Goal: Check status: Check status

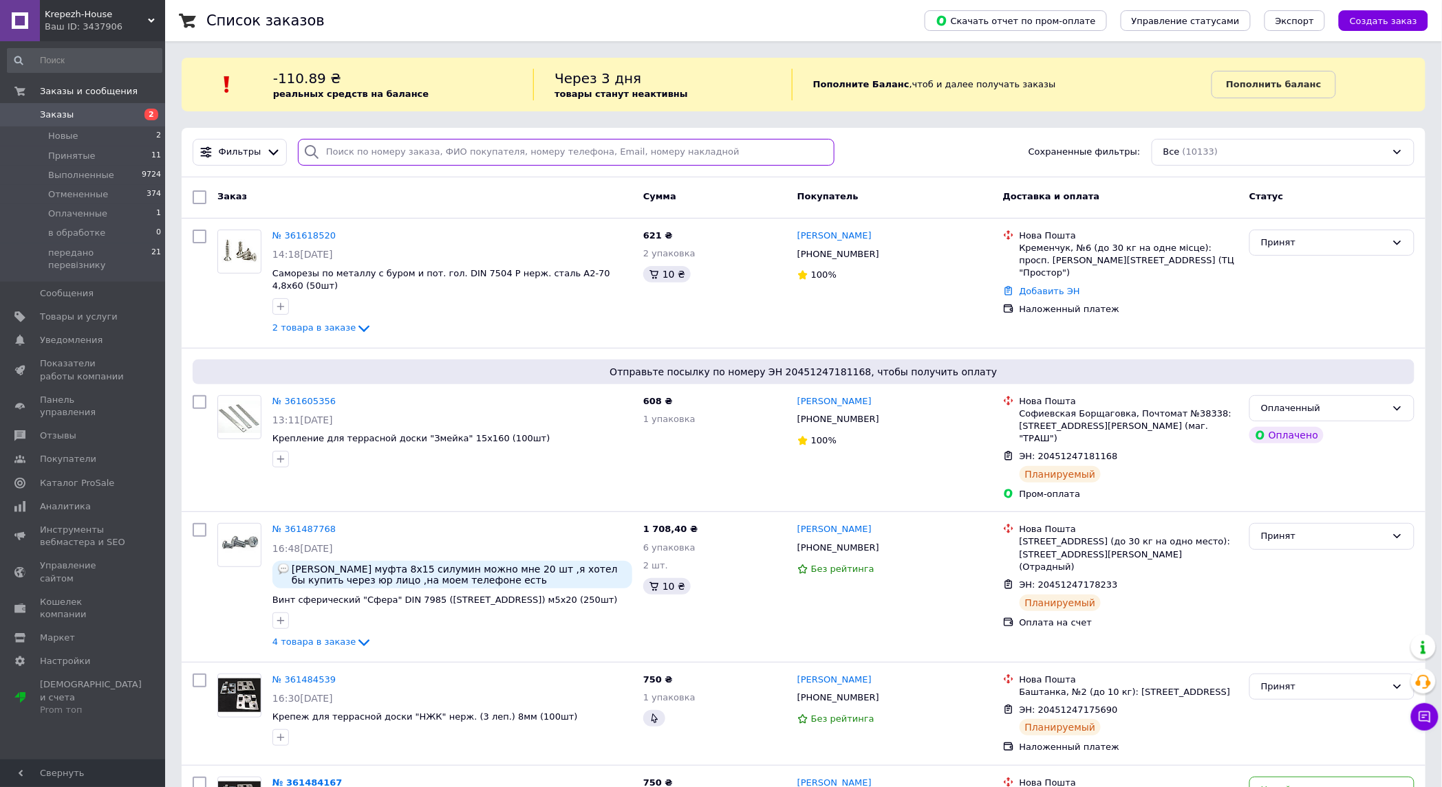
click at [761, 149] on input "search" at bounding box center [566, 152] width 536 height 27
click at [31, 117] on span at bounding box center [20, 115] width 40 height 12
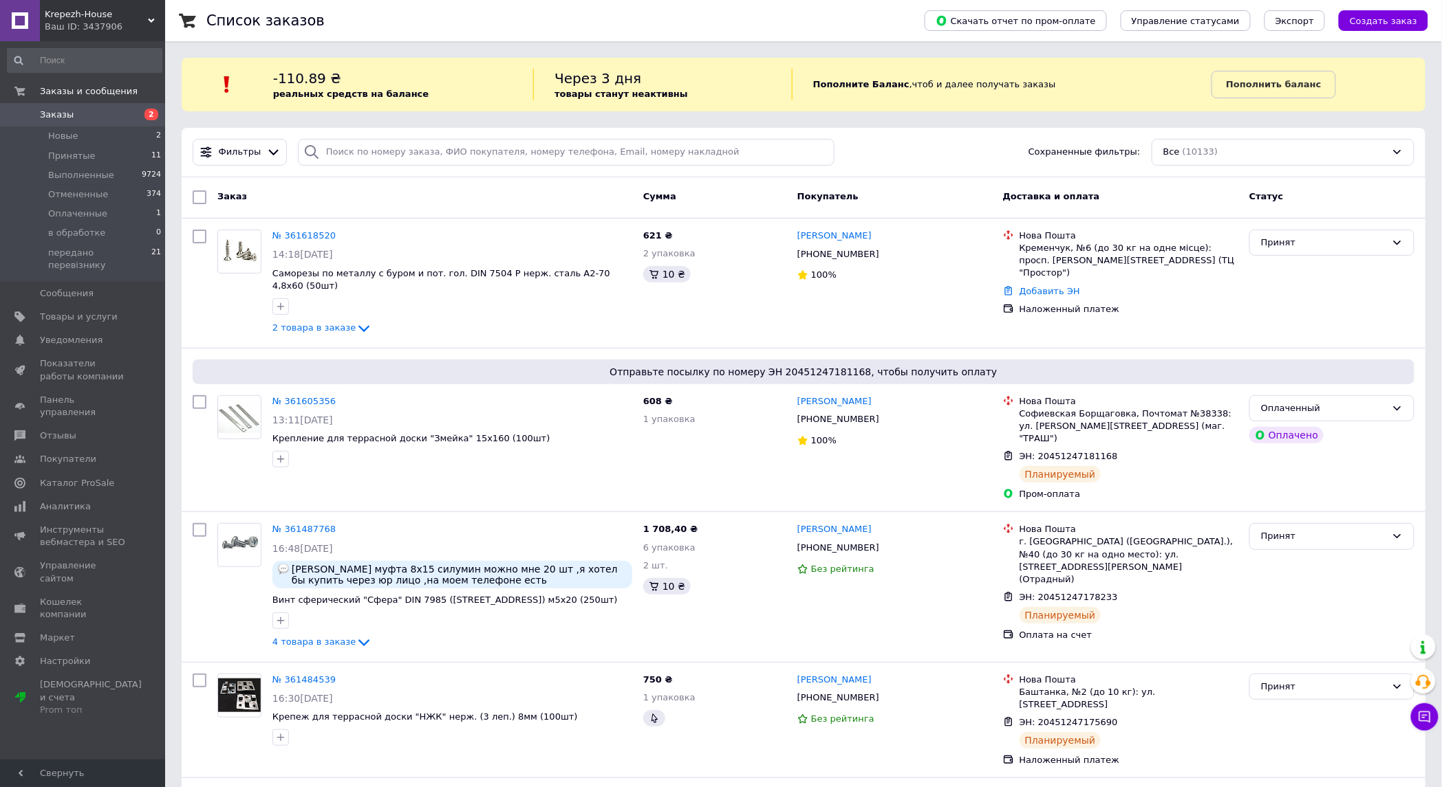
click at [94, 115] on span "Заказы" at bounding box center [83, 115] width 87 height 12
click at [292, 236] on link "№ 361618520" at bounding box center [303, 235] width 63 height 10
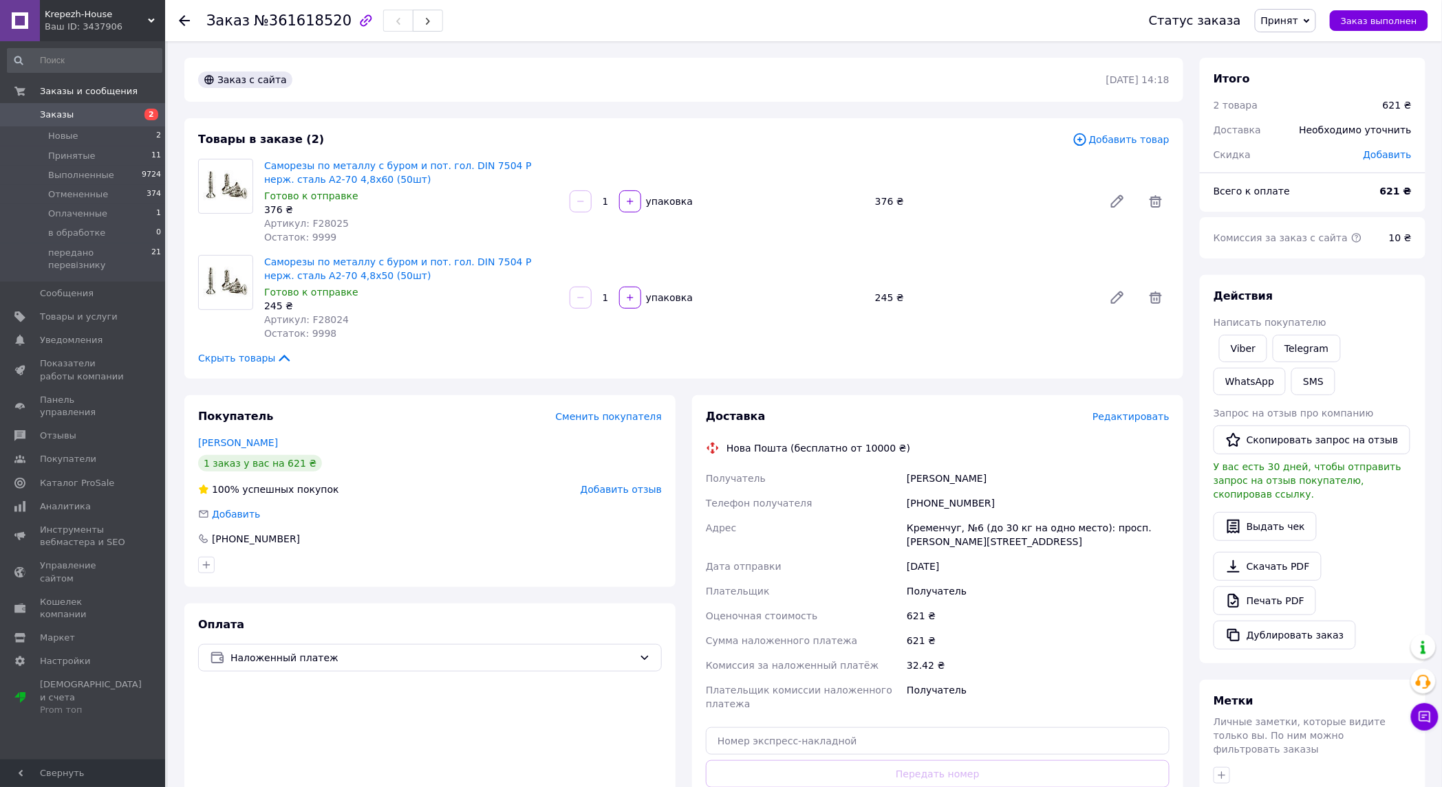
click at [970, 499] on div "[PHONE_NUMBER]" at bounding box center [1038, 503] width 268 height 25
copy div "380676537820"
click at [922, 477] on div "Рева Богдан" at bounding box center [1038, 478] width 268 height 25
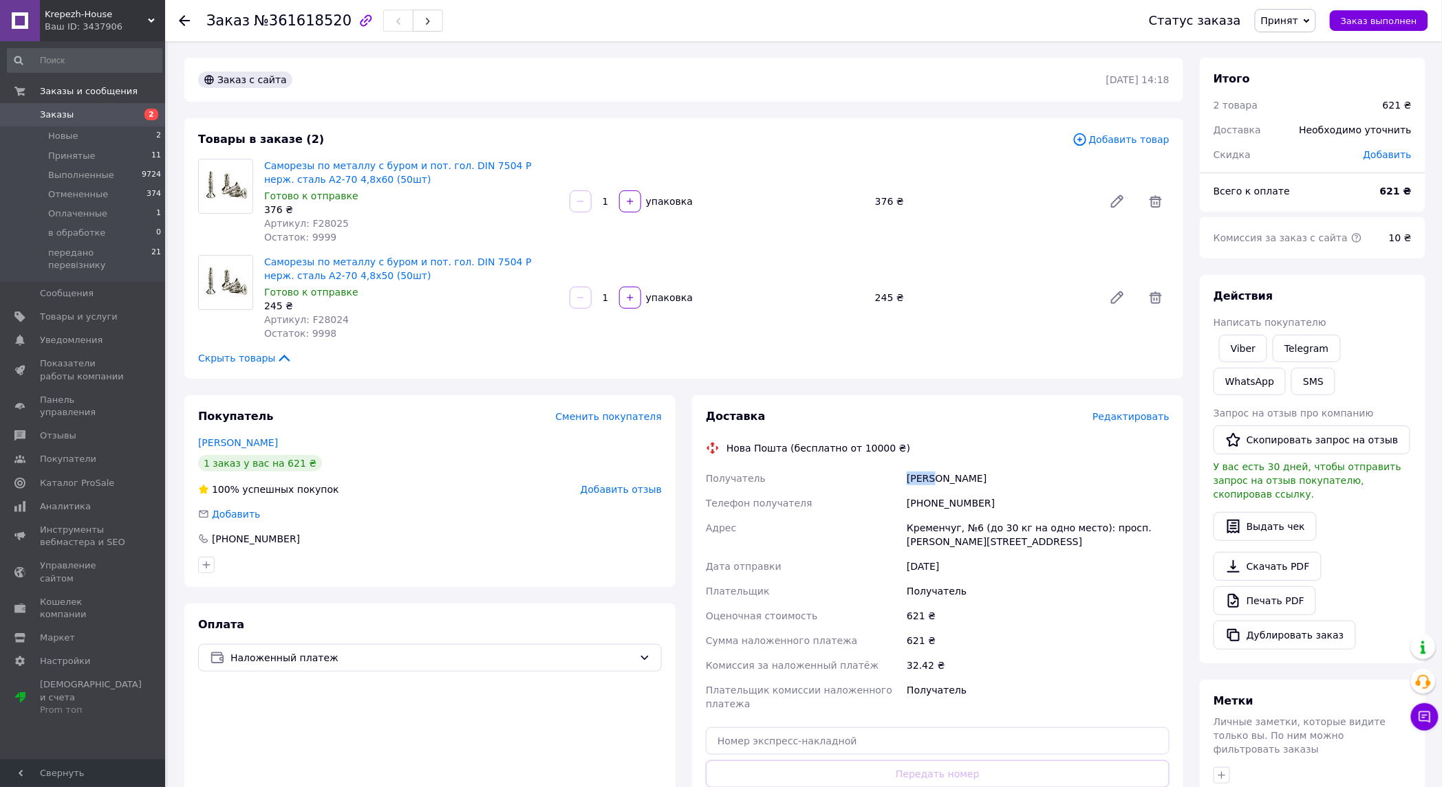
copy div "Рева"
click at [952, 479] on div "Рева Богдан" at bounding box center [1038, 478] width 268 height 25
copy div "Богдан"
click at [920, 523] on div "Кременчуг, №6 (до 30 кг на одно место): просп. Леси Украинки, 96" at bounding box center [1038, 535] width 268 height 39
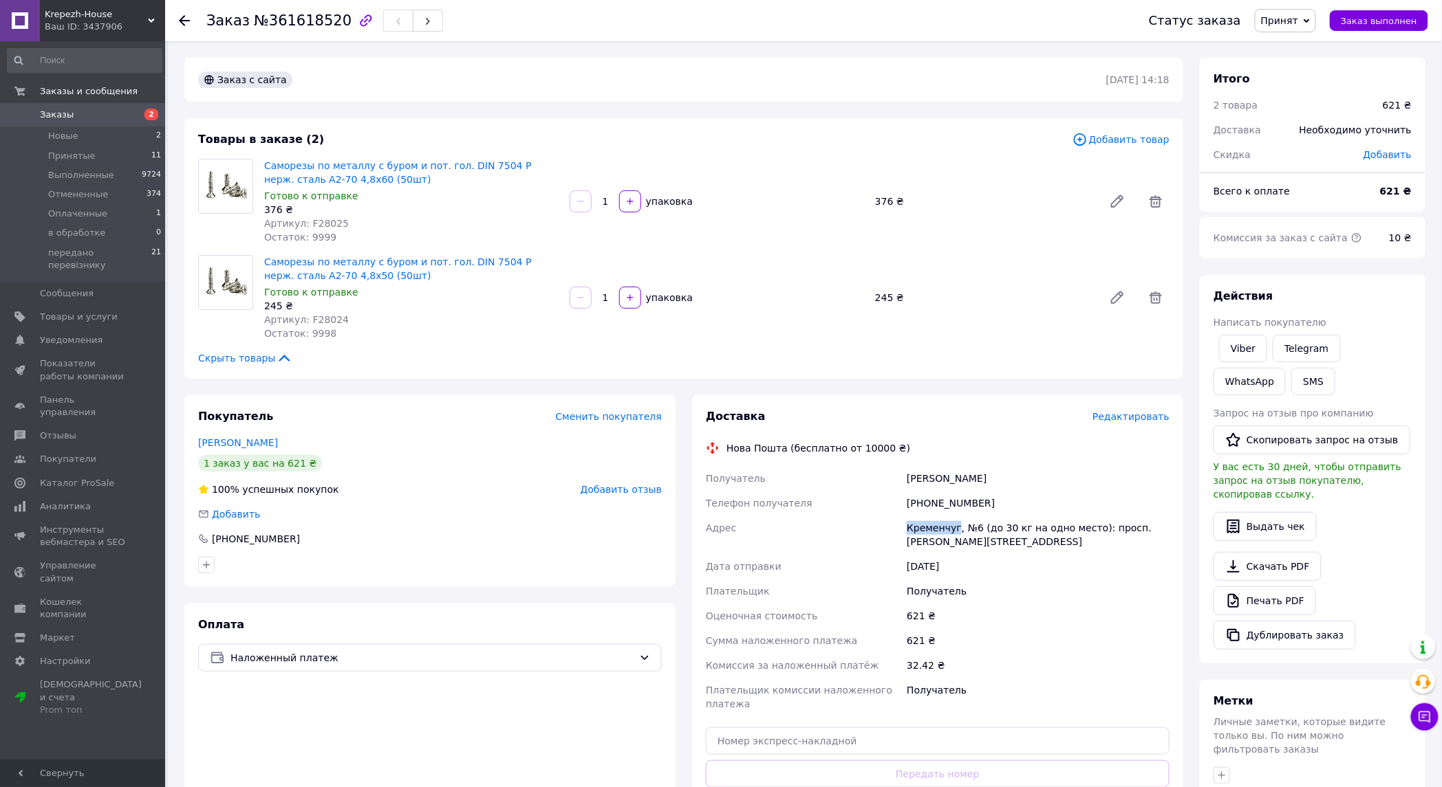
click at [920, 523] on div "Кременчуг, №6 (до 30 кг на одно место): просп. Леси Украинки, 96" at bounding box center [1038, 535] width 268 height 39
copy div "Кременчуг"
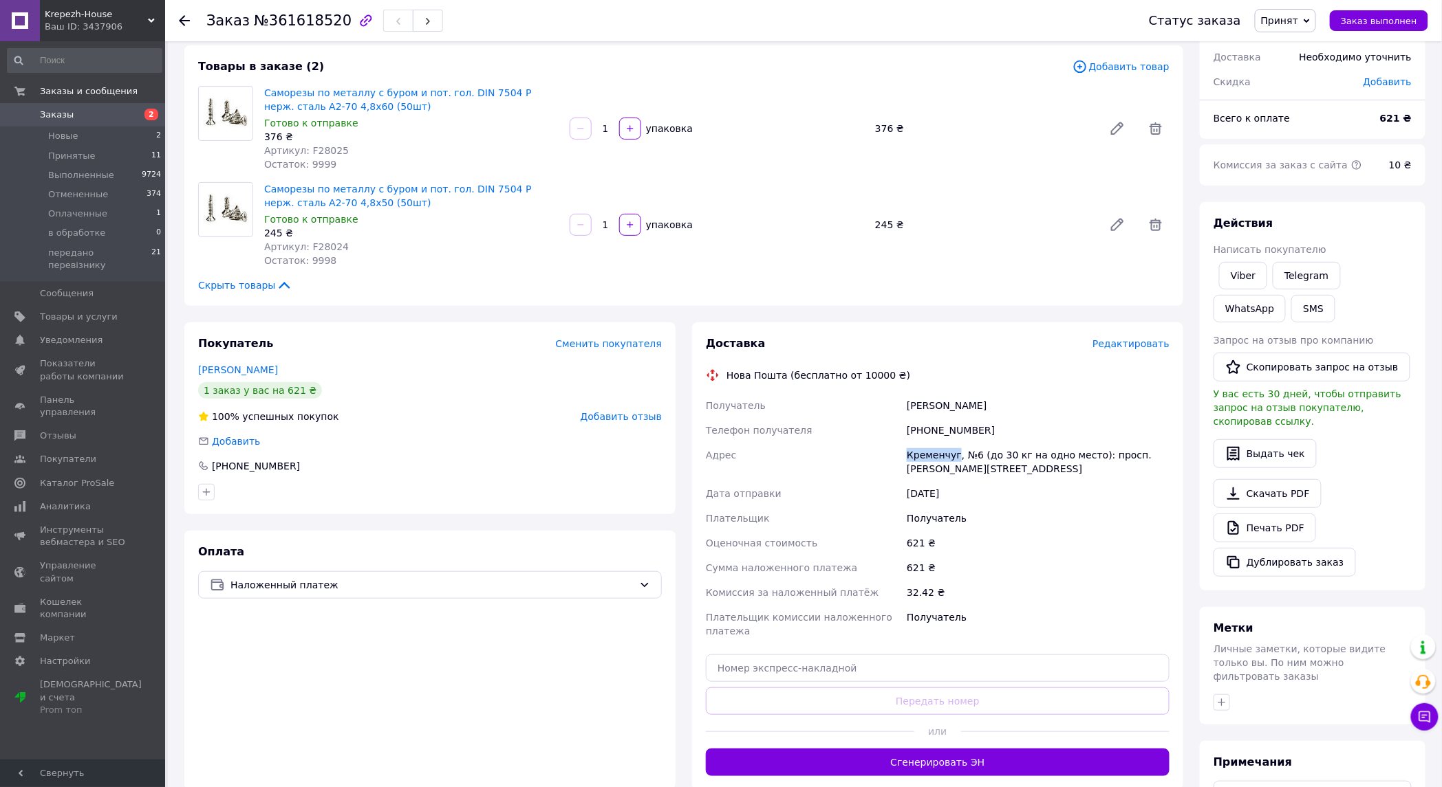
scroll to position [223, 0]
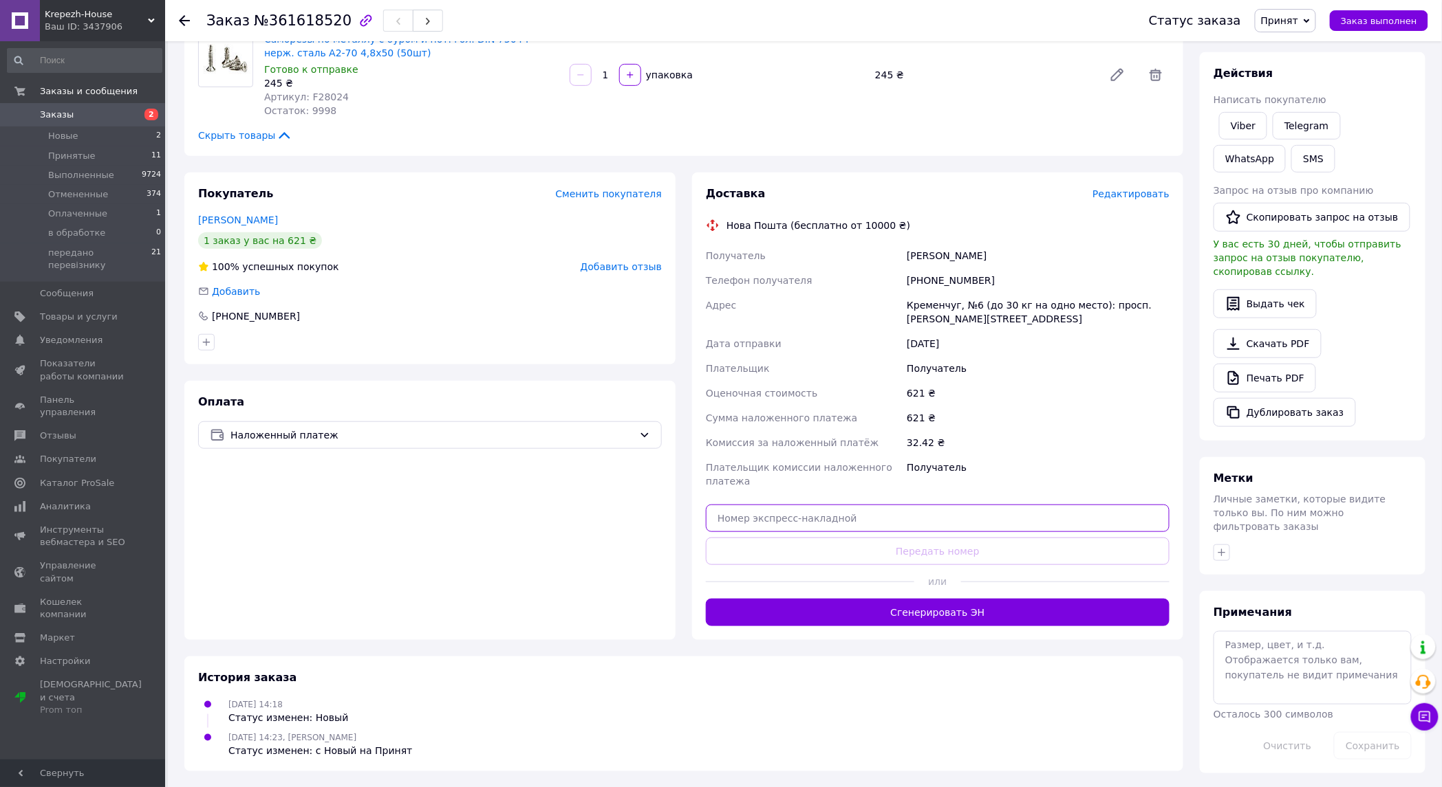
click at [915, 521] on input "text" at bounding box center [938, 519] width 464 height 28
paste input "20451247283883"
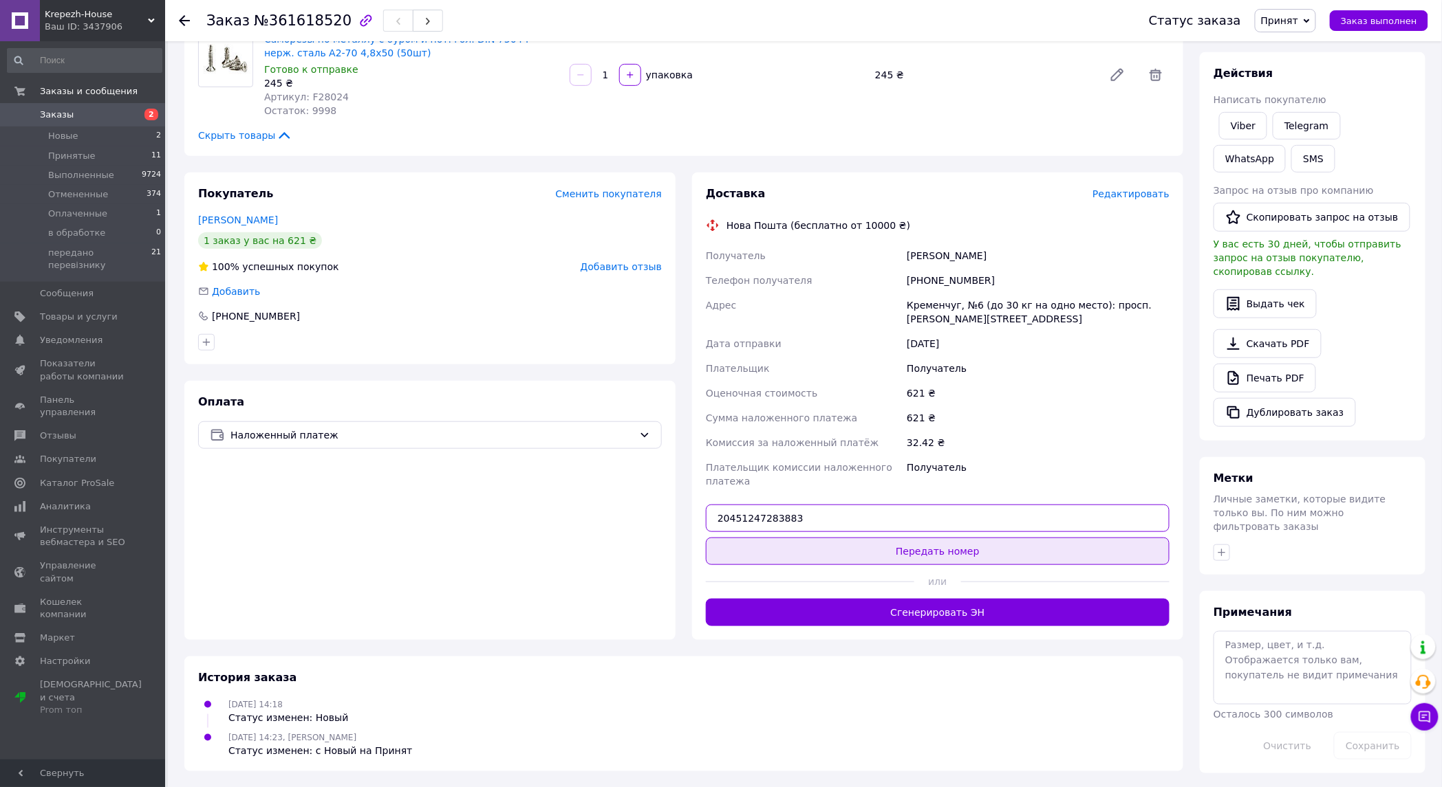
type input "20451247283883"
click at [911, 554] on button "Передать номер" at bounding box center [938, 552] width 464 height 28
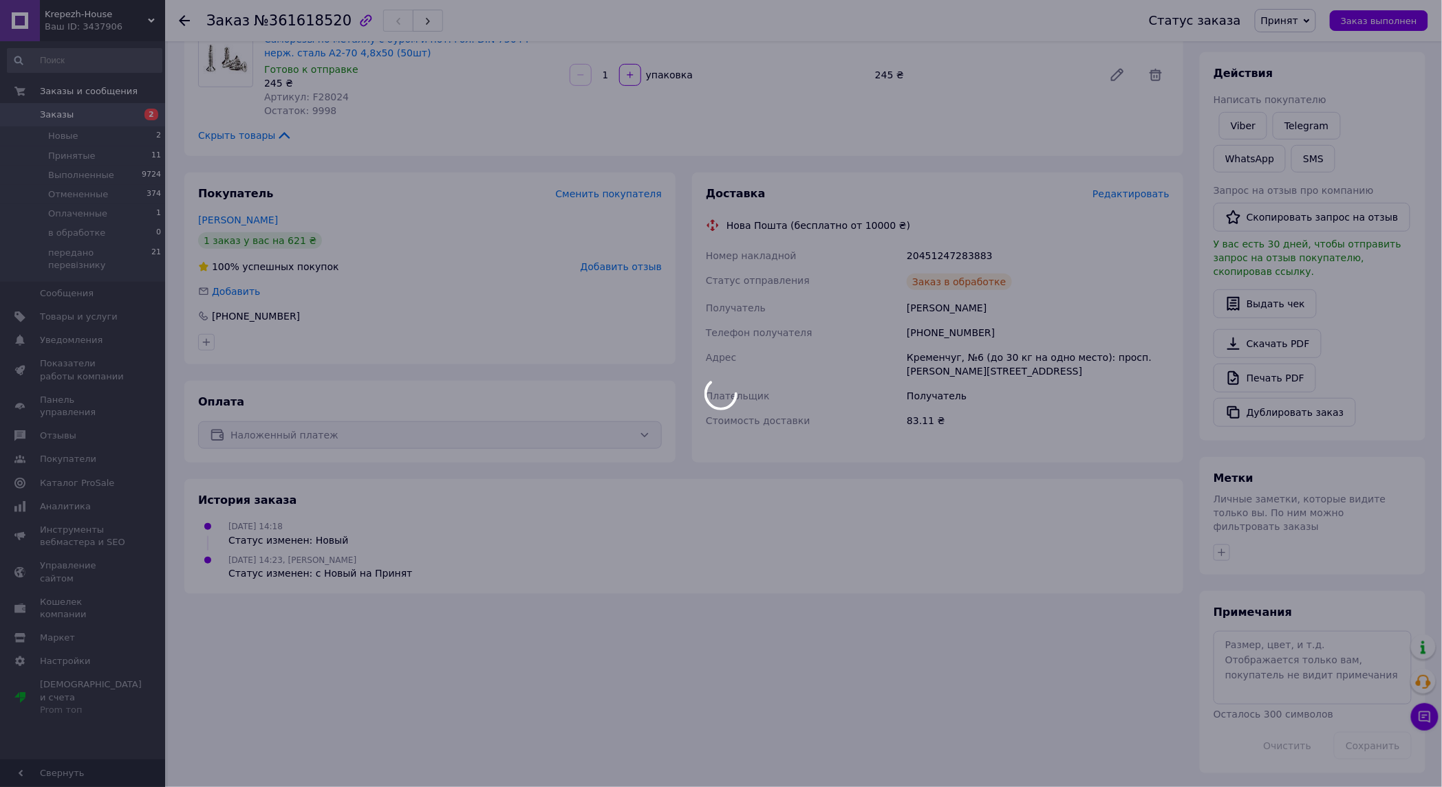
scroll to position [197, 0]
